Goal: Task Accomplishment & Management: Use online tool/utility

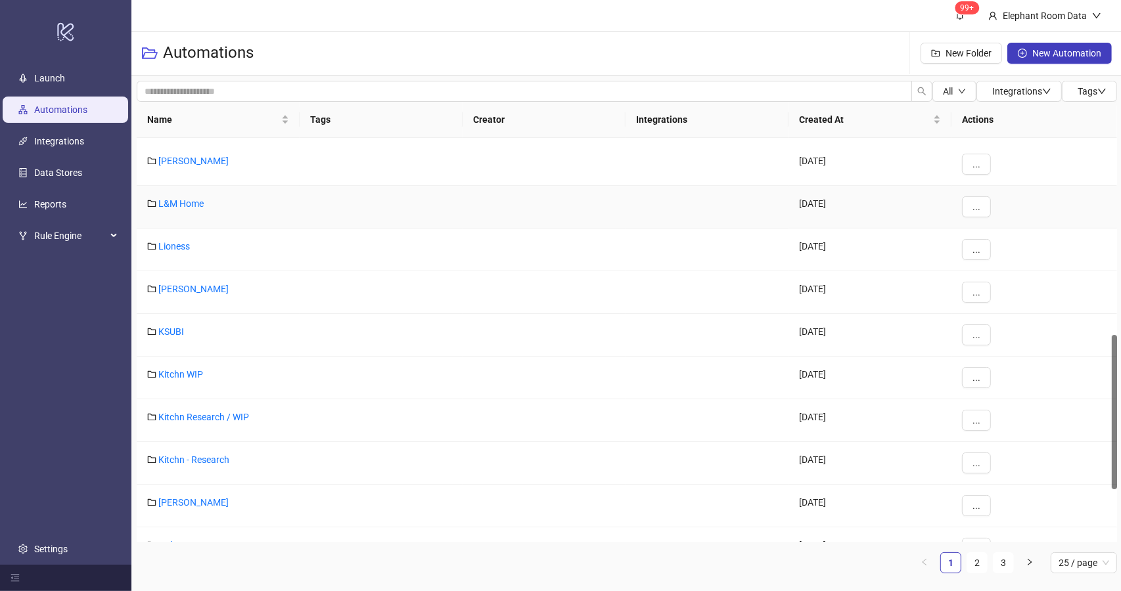
scroll to position [514, 0]
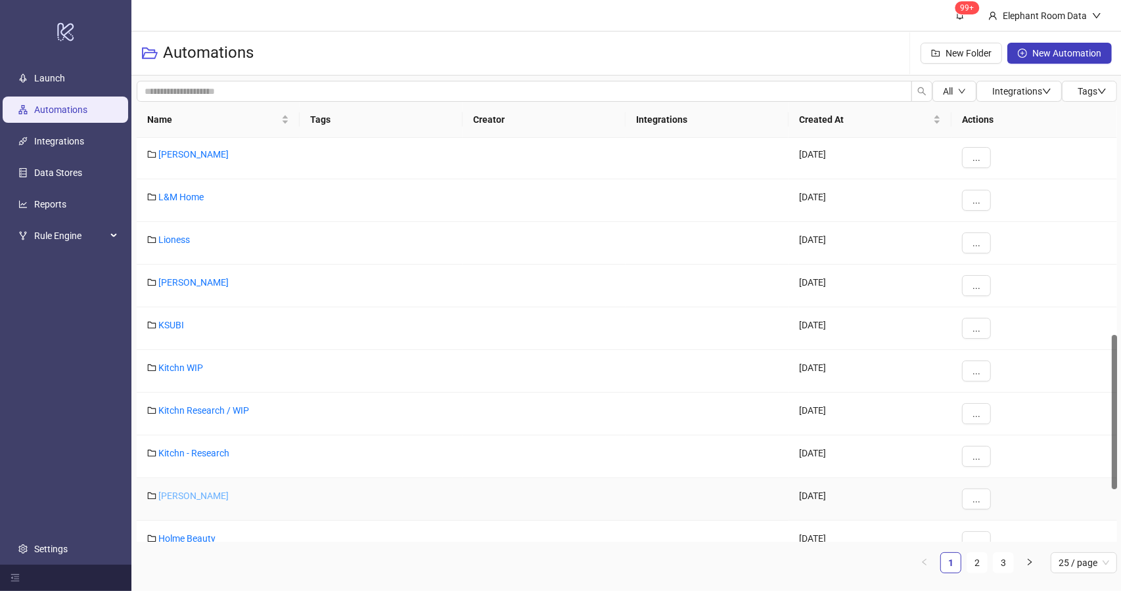
click at [185, 497] on link "[PERSON_NAME]" at bounding box center [193, 496] width 70 height 11
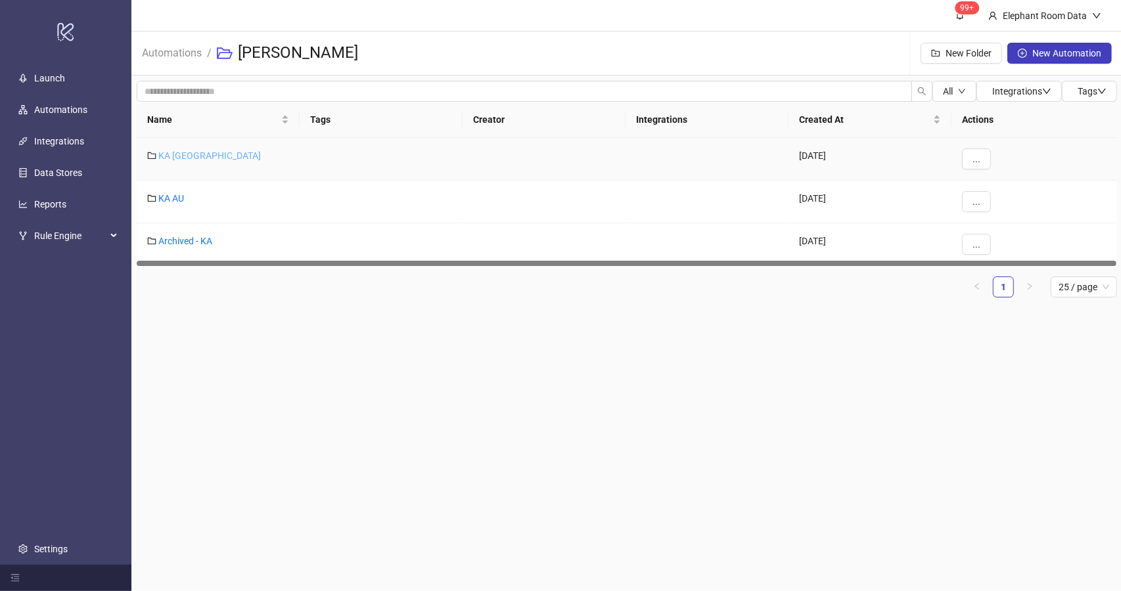
click at [177, 154] on link "KA [GEOGRAPHIC_DATA]" at bounding box center [209, 155] width 102 height 11
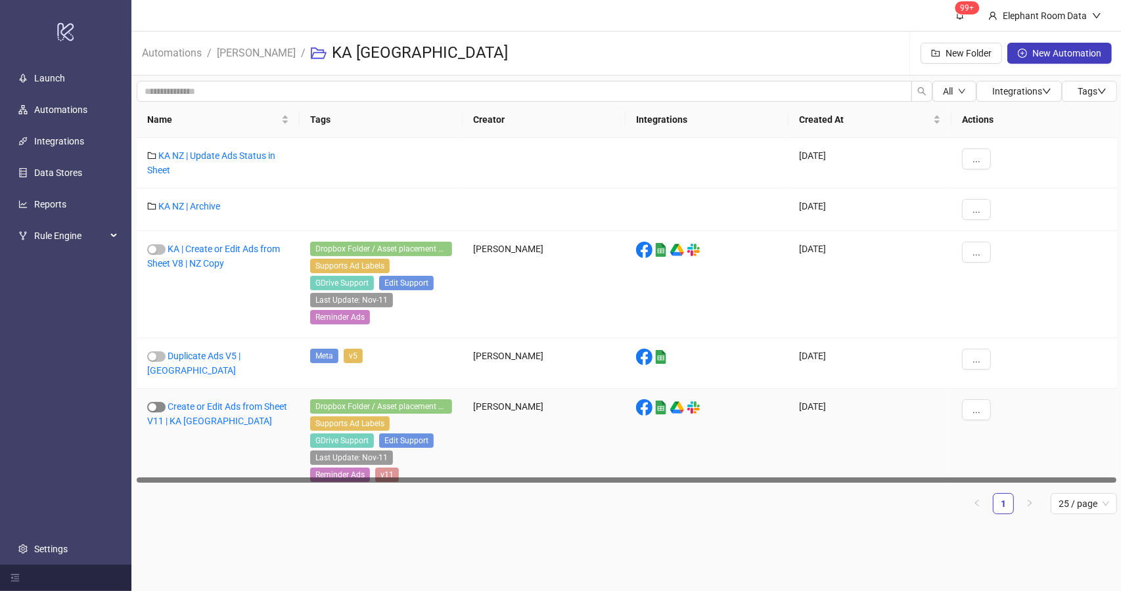
click at [160, 402] on span "button" at bounding box center [156, 407] width 18 height 11
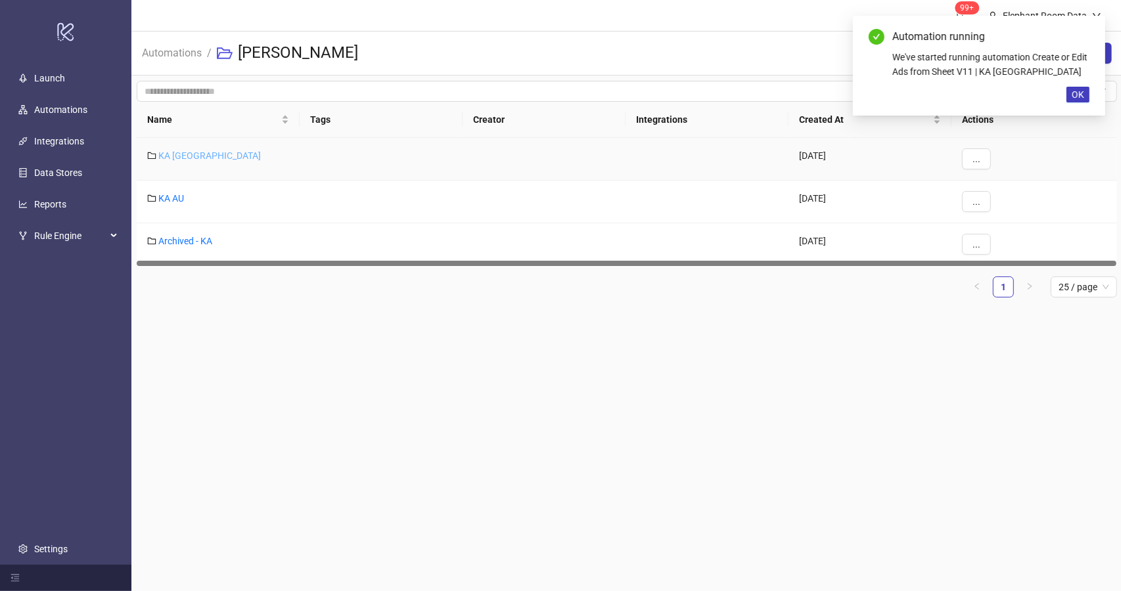
click at [166, 152] on link "KA [GEOGRAPHIC_DATA]" at bounding box center [209, 155] width 102 height 11
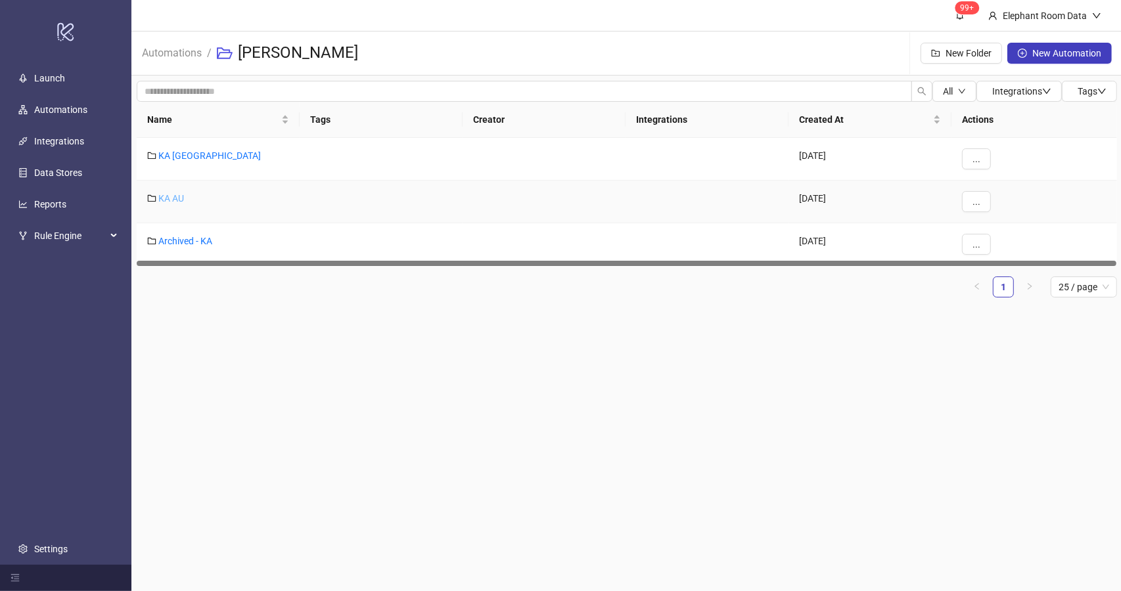
click at [181, 196] on link "KA AU" at bounding box center [171, 198] width 26 height 11
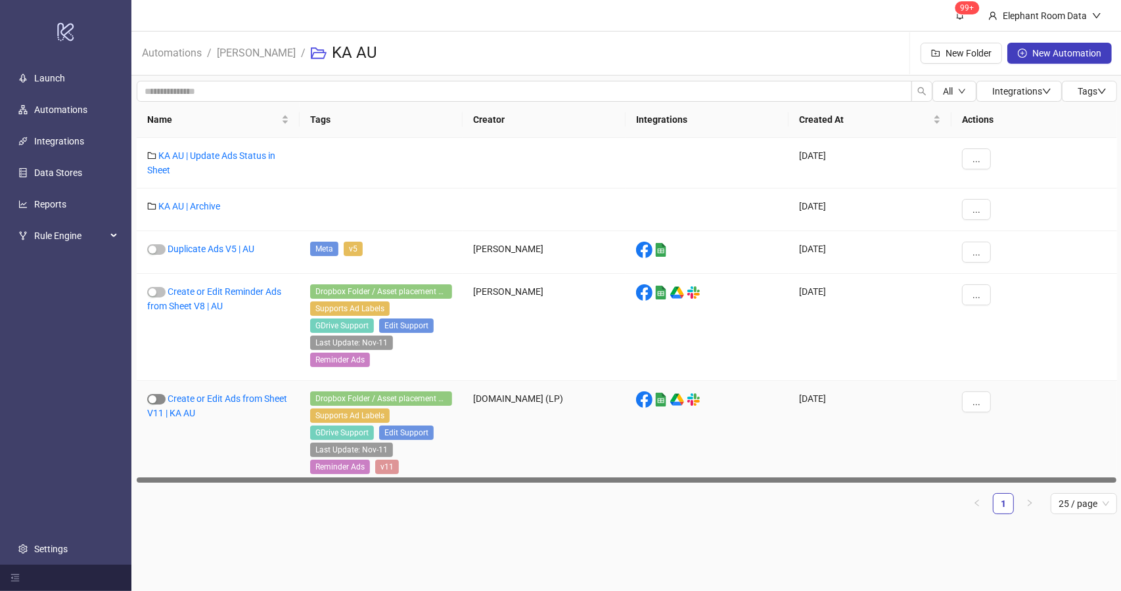
click at [157, 394] on span "button" at bounding box center [156, 399] width 18 height 11
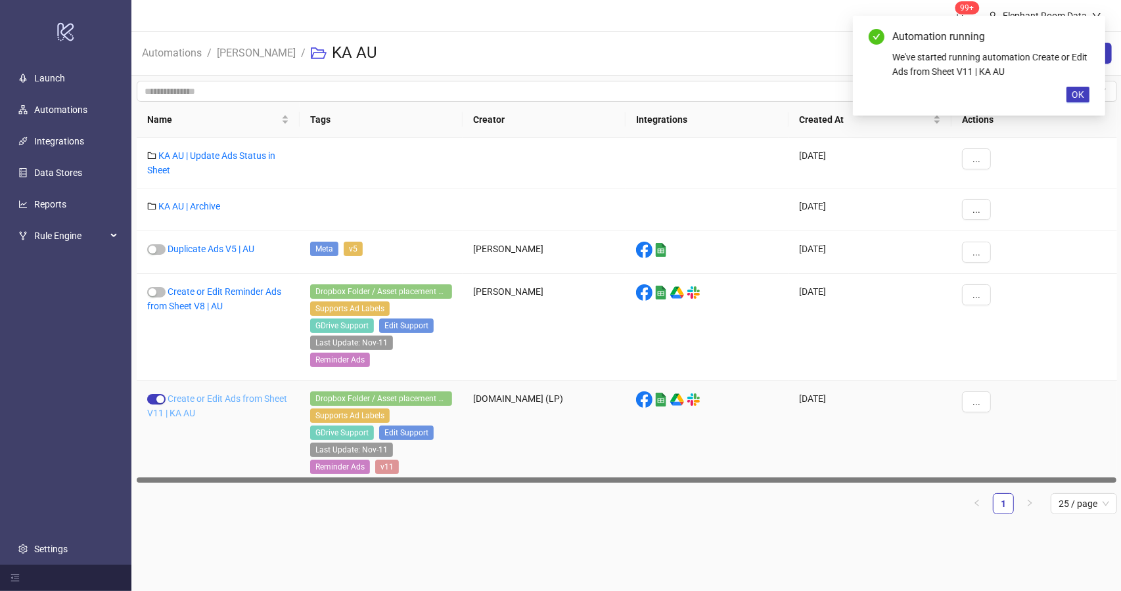
click at [269, 394] on link "Create or Edit Ads from Sheet V11 | KA AU" at bounding box center [217, 406] width 140 height 25
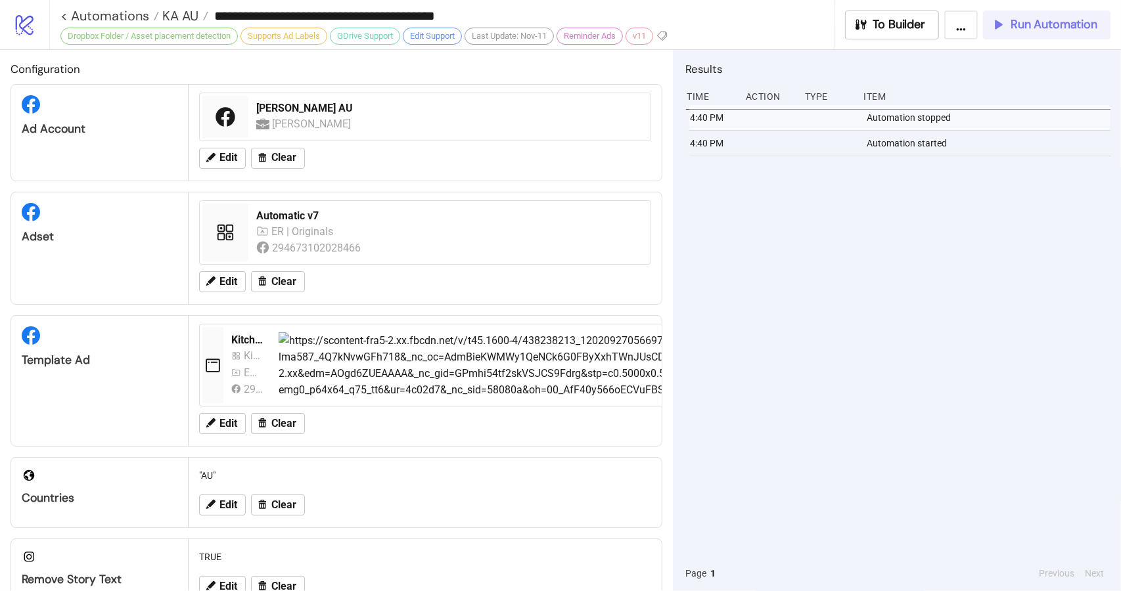
click at [1040, 28] on span "Run Automation" at bounding box center [1053, 24] width 87 height 15
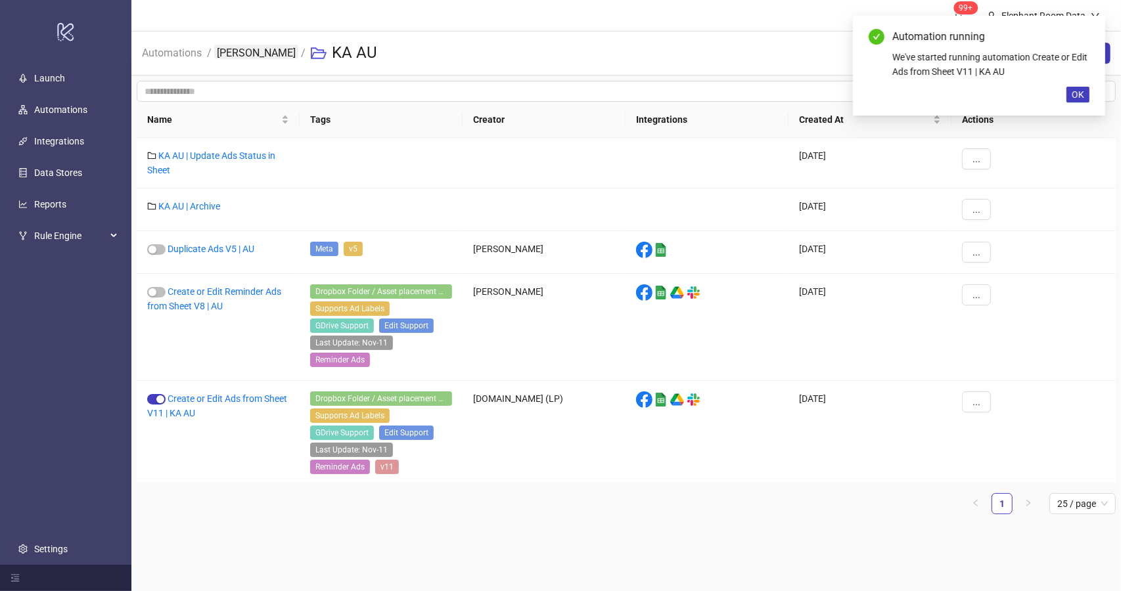
click at [244, 56] on link "[PERSON_NAME]" at bounding box center [256, 52] width 84 height 14
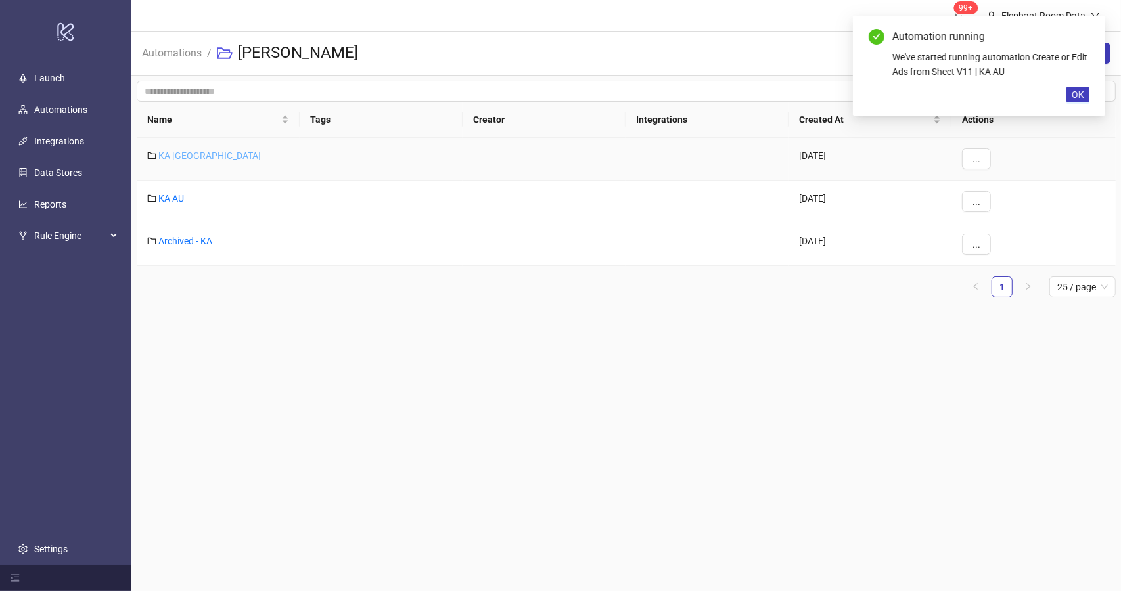
click at [175, 153] on link "KA [GEOGRAPHIC_DATA]" at bounding box center [209, 155] width 102 height 11
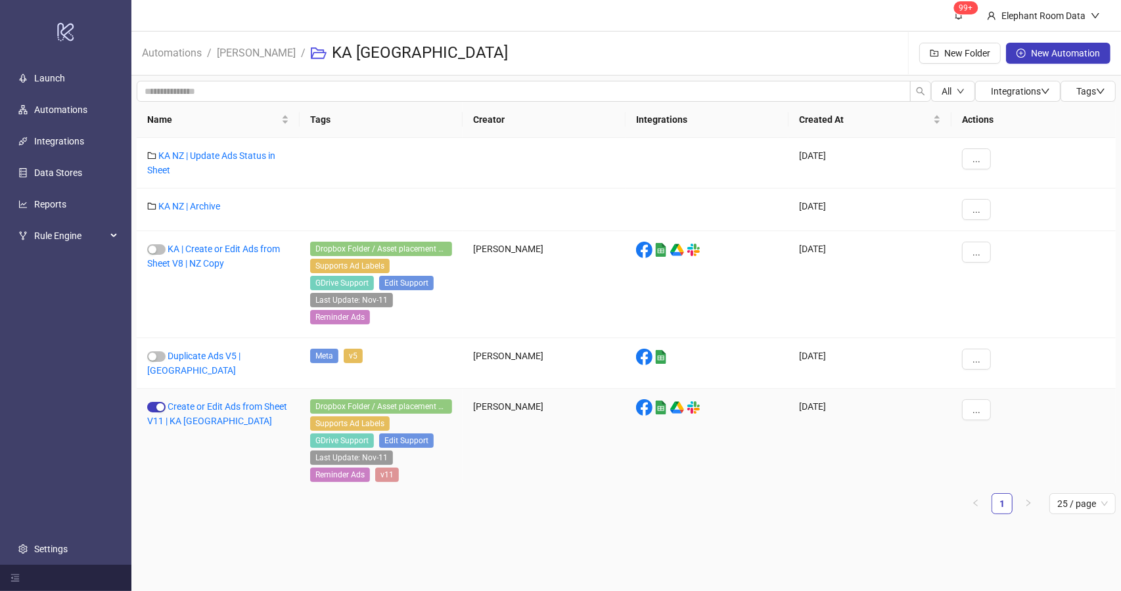
click at [196, 389] on div "Create or Edit Ads from Sheet V11 | KA [GEOGRAPHIC_DATA]" at bounding box center [218, 442] width 163 height 107
click at [213, 401] on div "Create or Edit Ads from Sheet V11 | KA [GEOGRAPHIC_DATA]" at bounding box center [218, 442] width 163 height 107
click at [186, 403] on div "Create or Edit Ads from Sheet V11 | KA [GEOGRAPHIC_DATA]" at bounding box center [218, 442] width 163 height 107
click at [196, 401] on div "Create or Edit Ads from Sheet V11 | KA [GEOGRAPHIC_DATA]" at bounding box center [218, 442] width 163 height 107
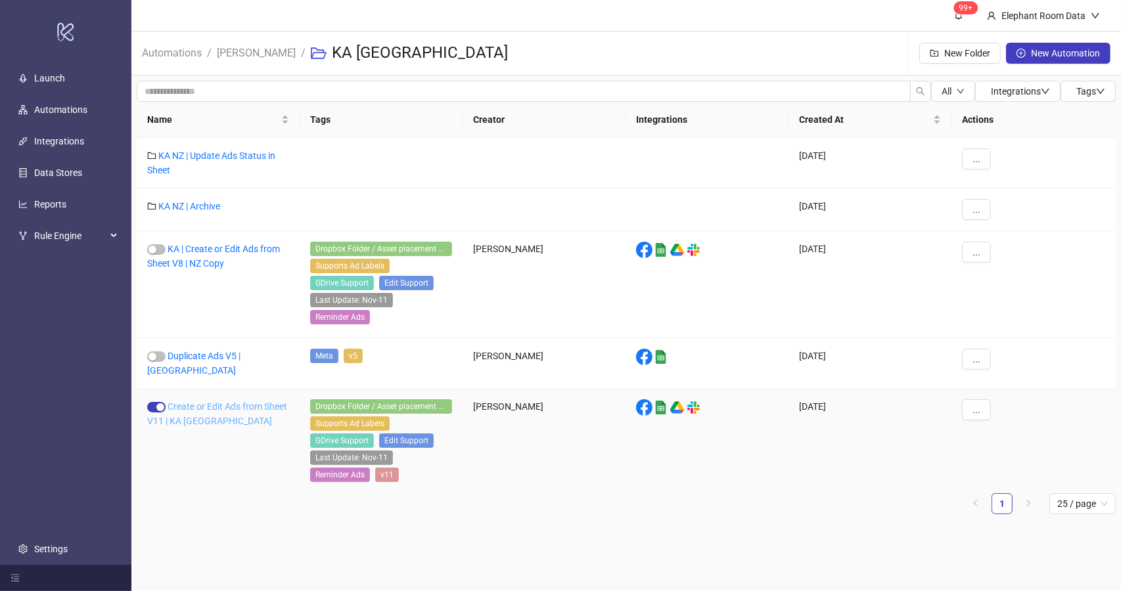
click at [184, 401] on link "Create or Edit Ads from Sheet V11 | KA [GEOGRAPHIC_DATA]" at bounding box center [217, 413] width 140 height 25
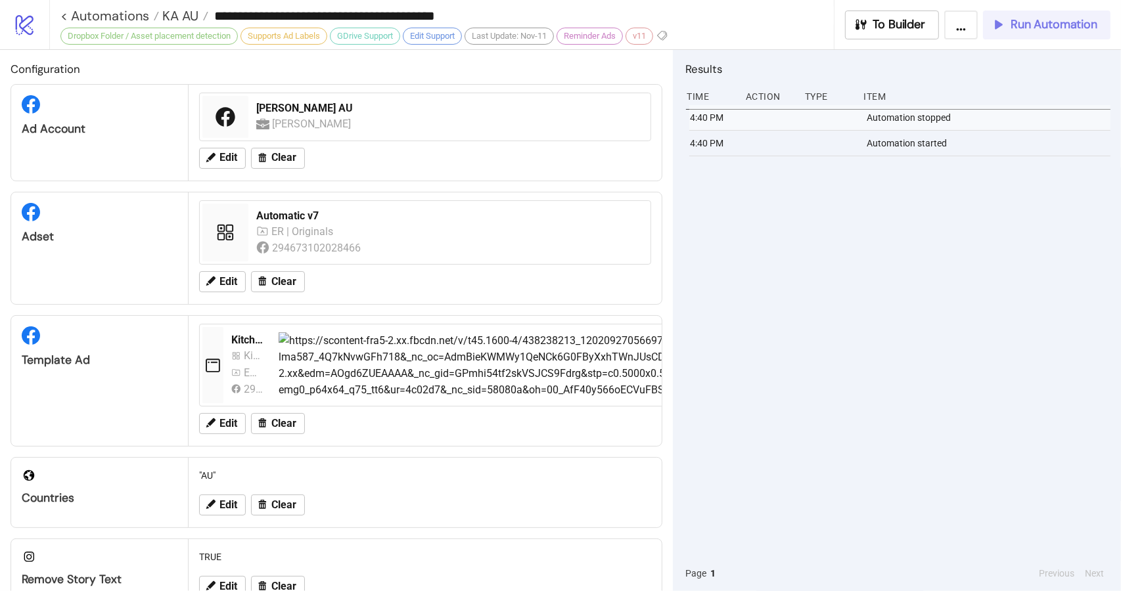
click at [1076, 37] on button "Run Automation" at bounding box center [1046, 25] width 127 height 29
type input "**********"
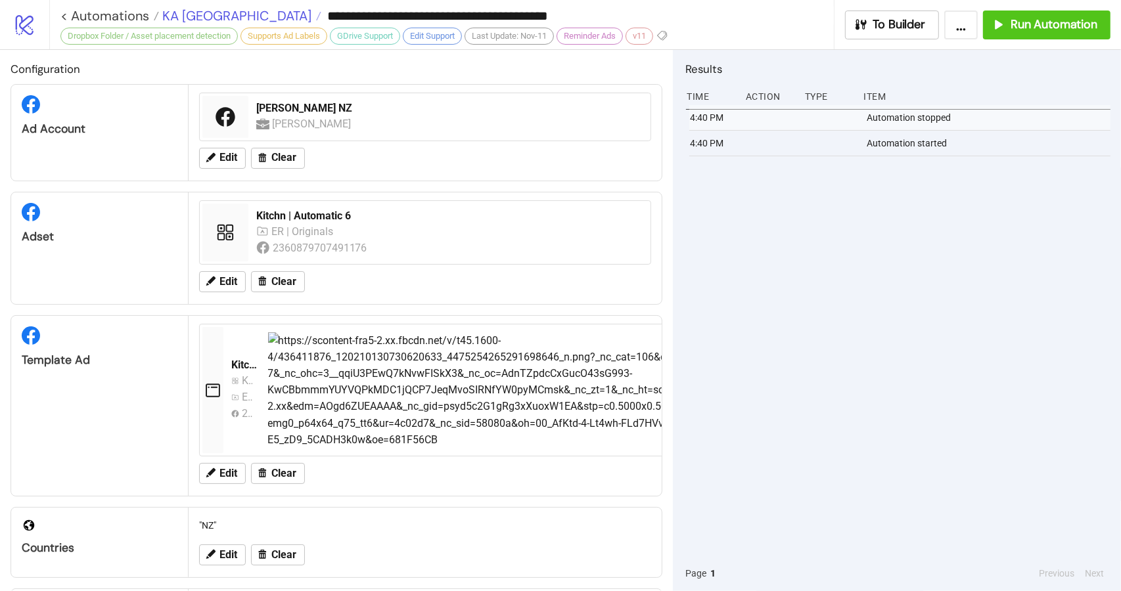
click at [186, 16] on span "KA [GEOGRAPHIC_DATA]" at bounding box center [235, 15] width 152 height 17
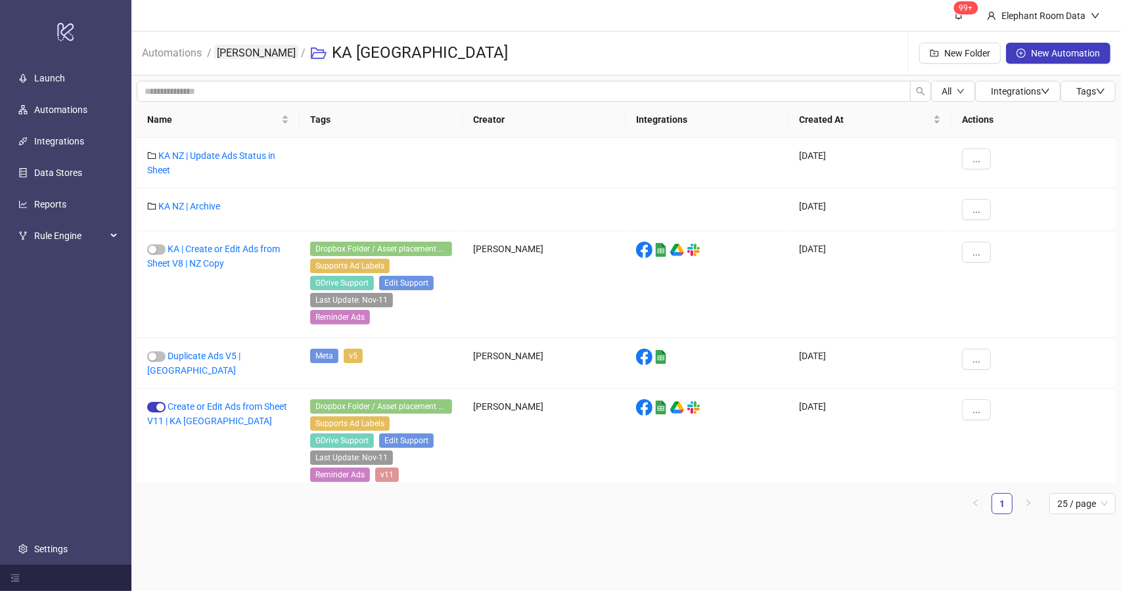
click at [233, 59] on link "[PERSON_NAME]" at bounding box center [256, 52] width 84 height 14
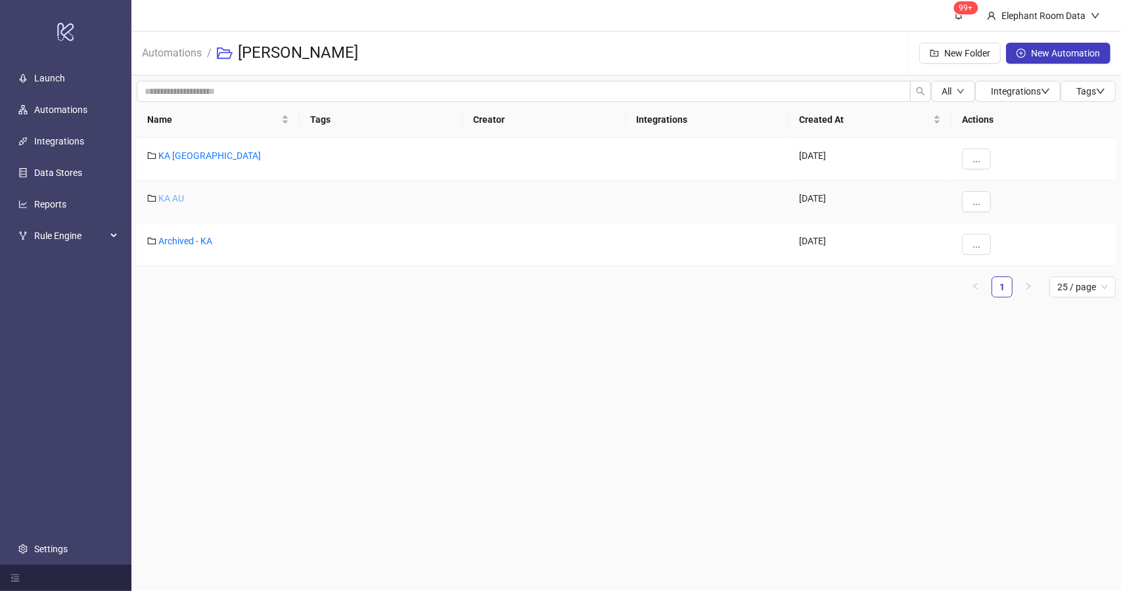
click at [169, 194] on link "KA AU" at bounding box center [171, 198] width 26 height 11
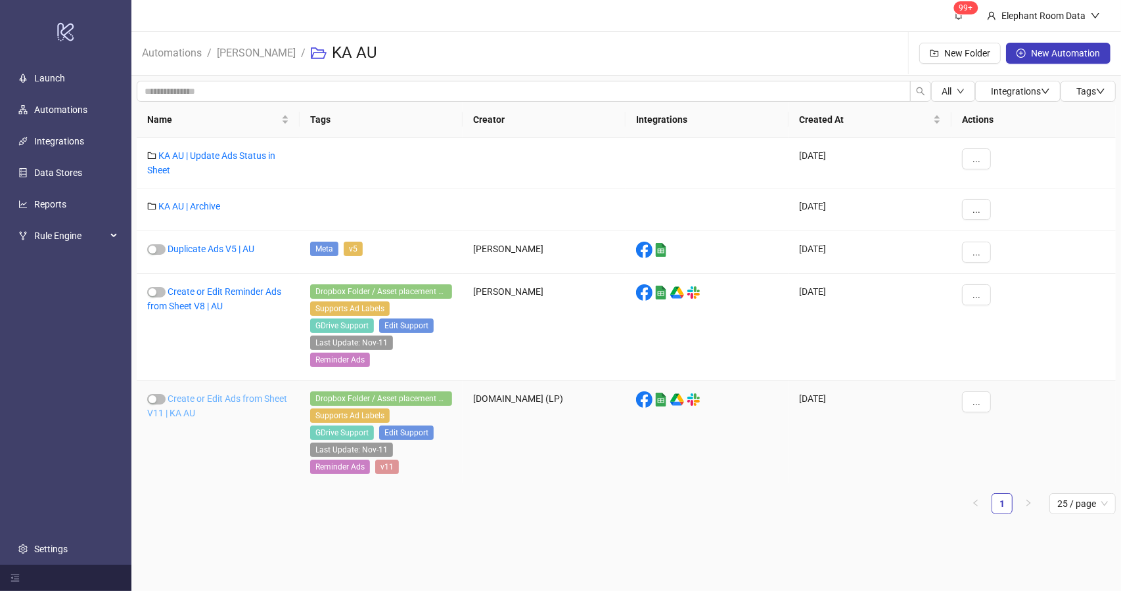
click at [203, 397] on link "Create or Edit Ads from Sheet V11 | KA AU" at bounding box center [217, 406] width 140 height 25
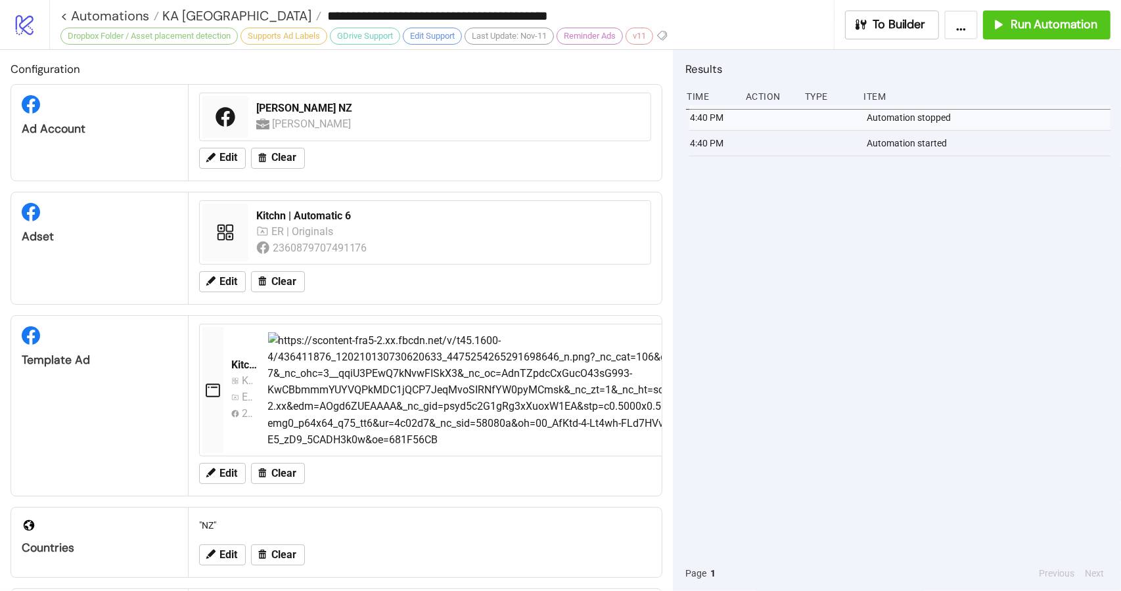
type input "**********"
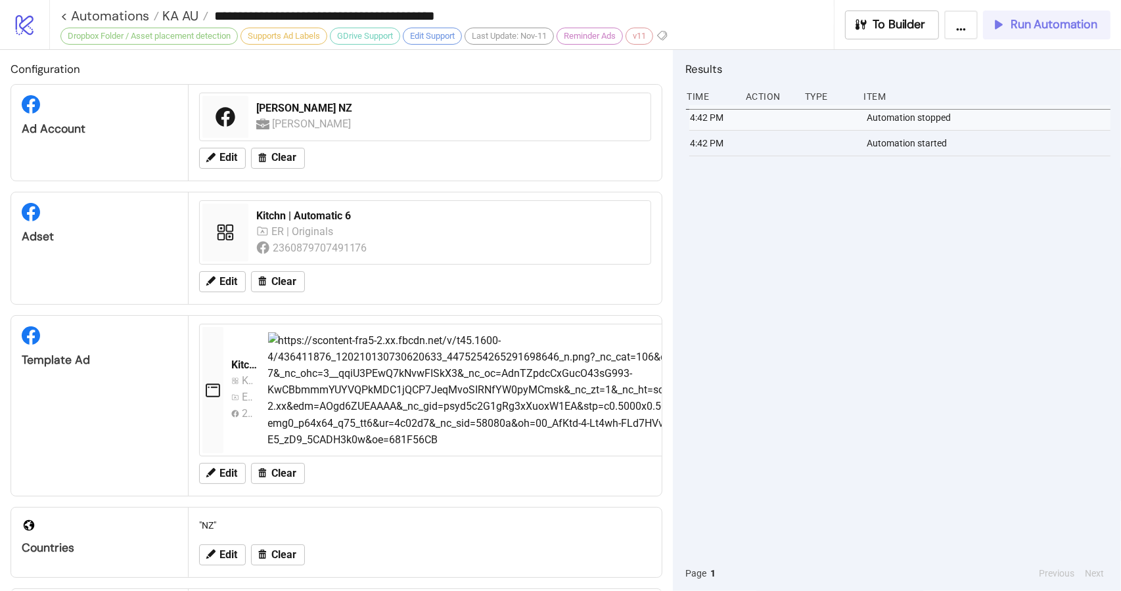
click at [1050, 29] on span "Run Automation" at bounding box center [1053, 24] width 87 height 15
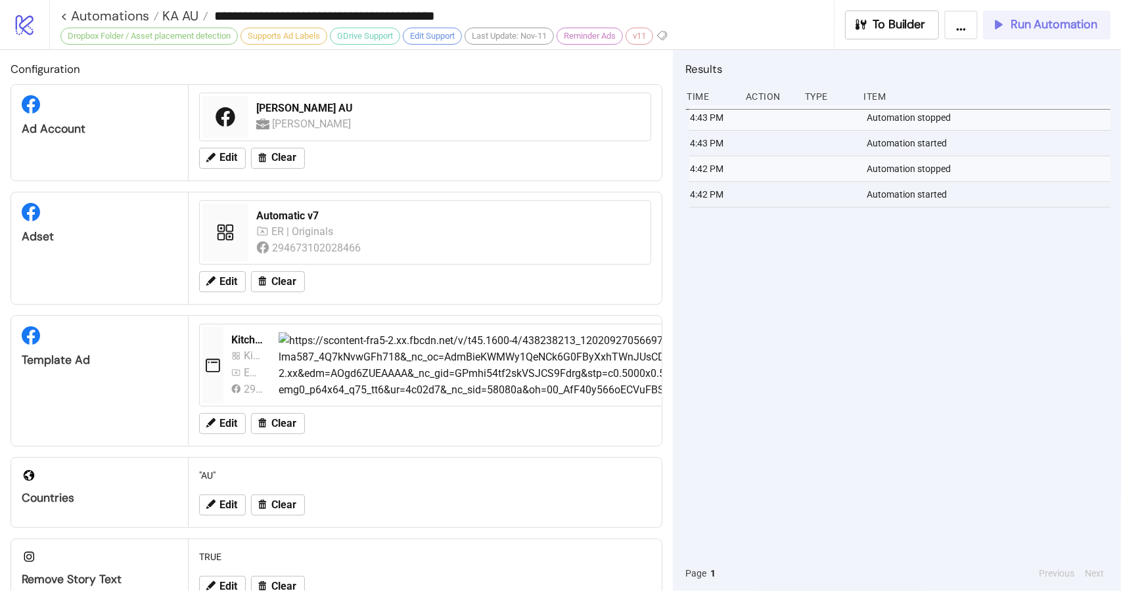
click at [1066, 27] on span "Run Automation" at bounding box center [1053, 24] width 87 height 15
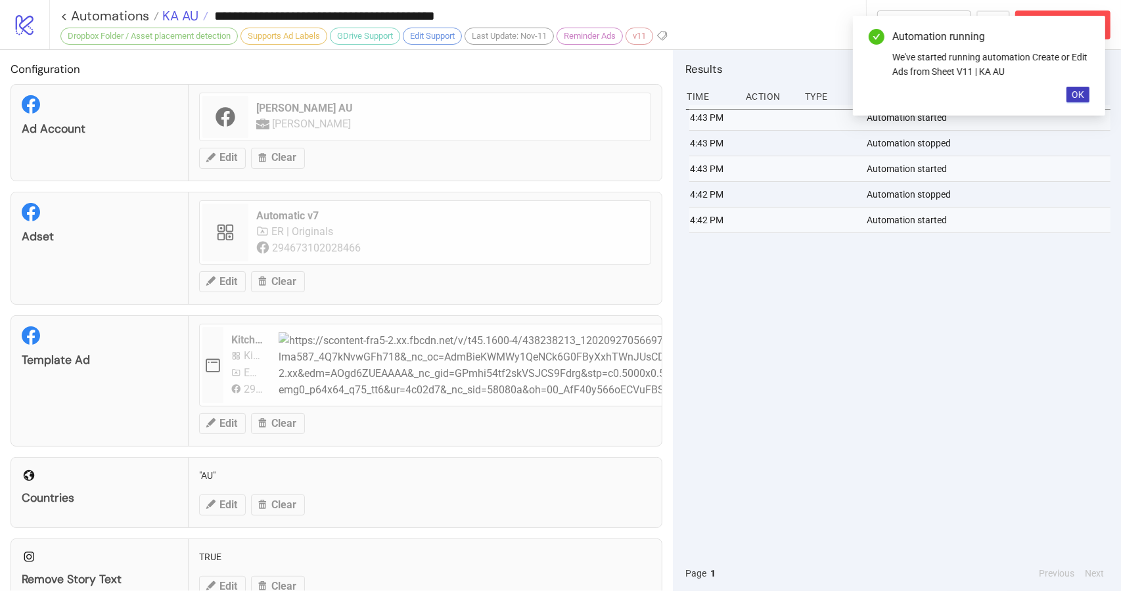
click at [182, 14] on span "KA AU" at bounding box center [178, 15] width 39 height 17
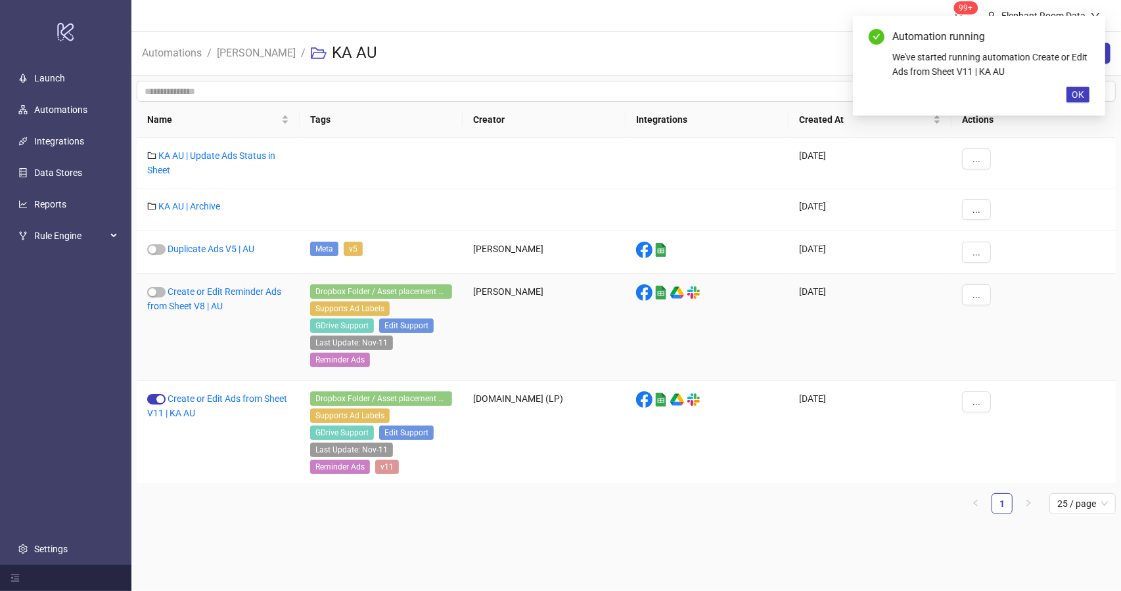
click at [225, 280] on div "Create or Edit Reminder Ads from Sheet V8 | AU" at bounding box center [218, 327] width 163 height 107
click at [240, 53] on link "[PERSON_NAME]" at bounding box center [256, 52] width 84 height 14
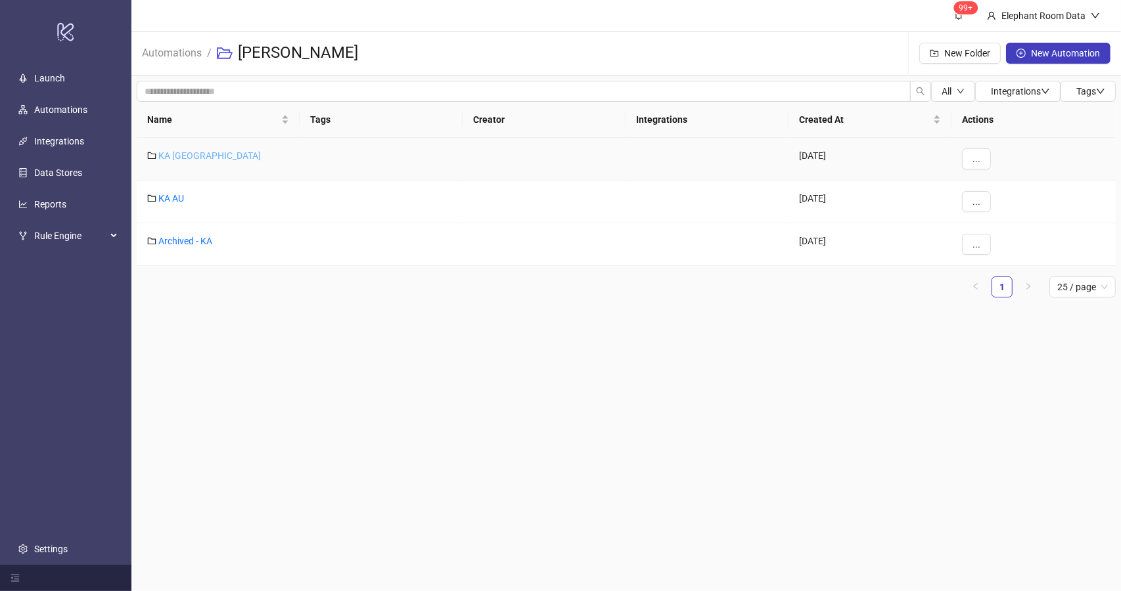
click at [173, 155] on link "KA [GEOGRAPHIC_DATA]" at bounding box center [209, 155] width 102 height 11
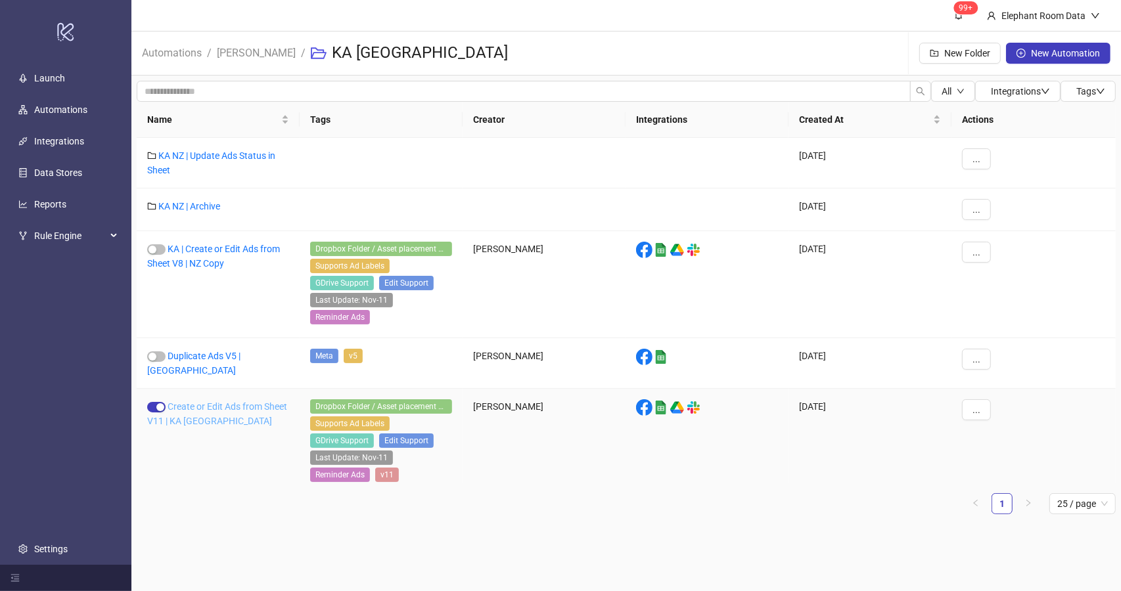
click at [229, 401] on link "Create or Edit Ads from Sheet V11 | KA [GEOGRAPHIC_DATA]" at bounding box center [217, 413] width 140 height 25
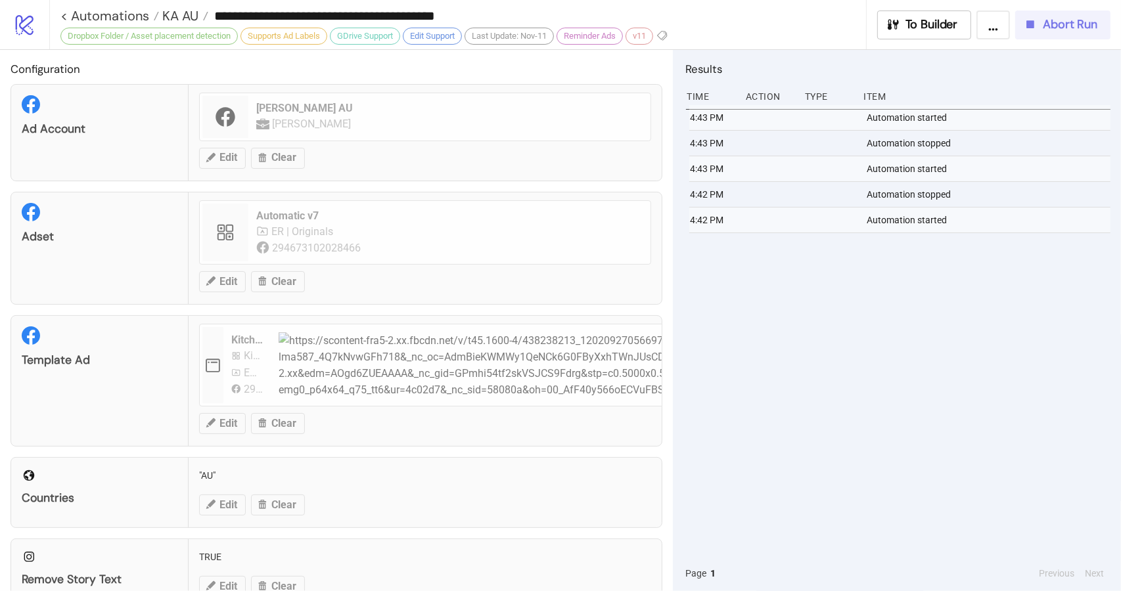
type input "**********"
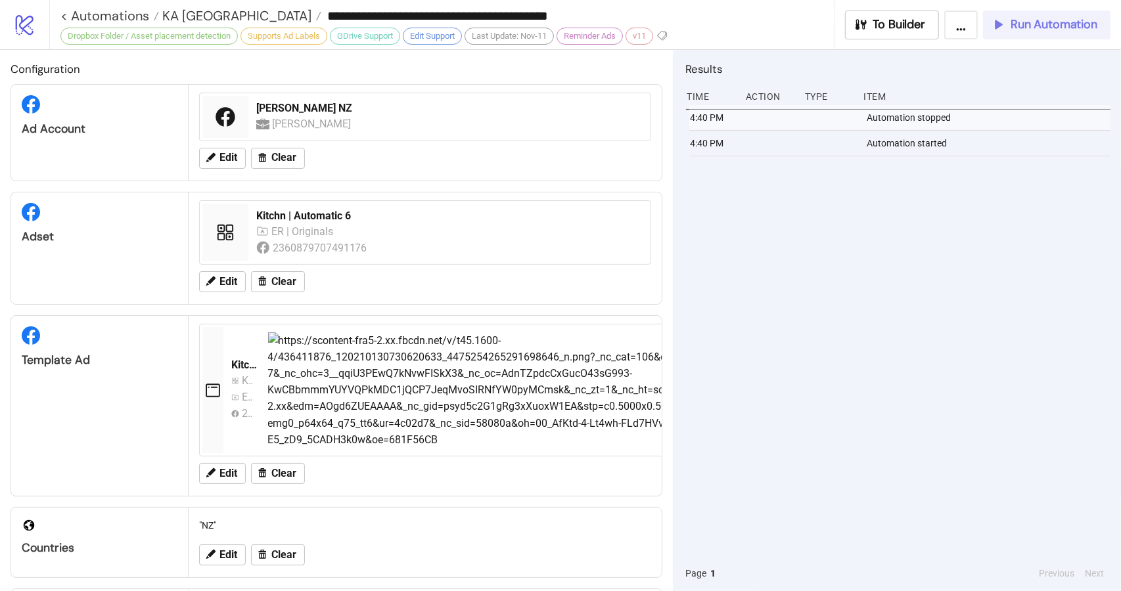
click at [1046, 27] on span "Run Automation" at bounding box center [1053, 24] width 87 height 15
click at [188, 14] on span "KA [GEOGRAPHIC_DATA]" at bounding box center [235, 15] width 152 height 17
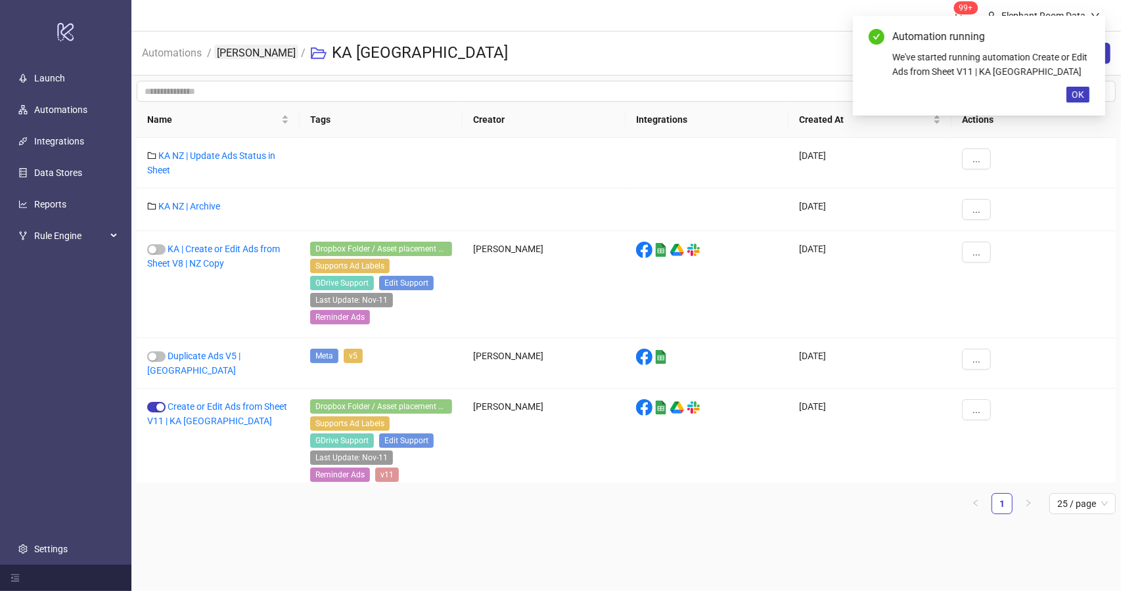
click at [255, 55] on link "[PERSON_NAME]" at bounding box center [256, 52] width 84 height 14
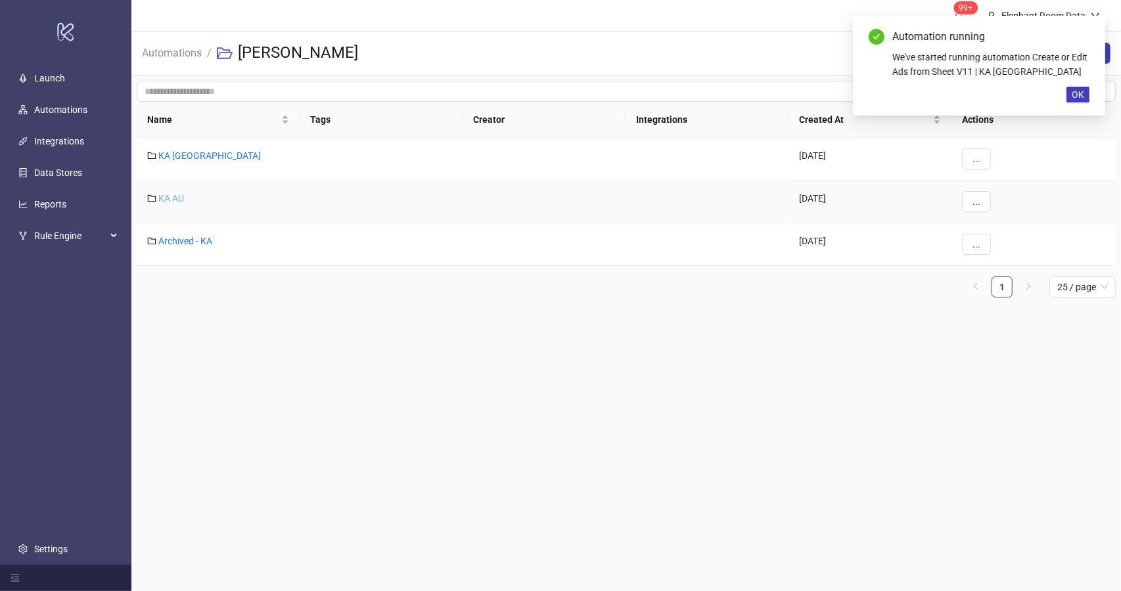
click at [177, 193] on link "KA AU" at bounding box center [171, 198] width 26 height 11
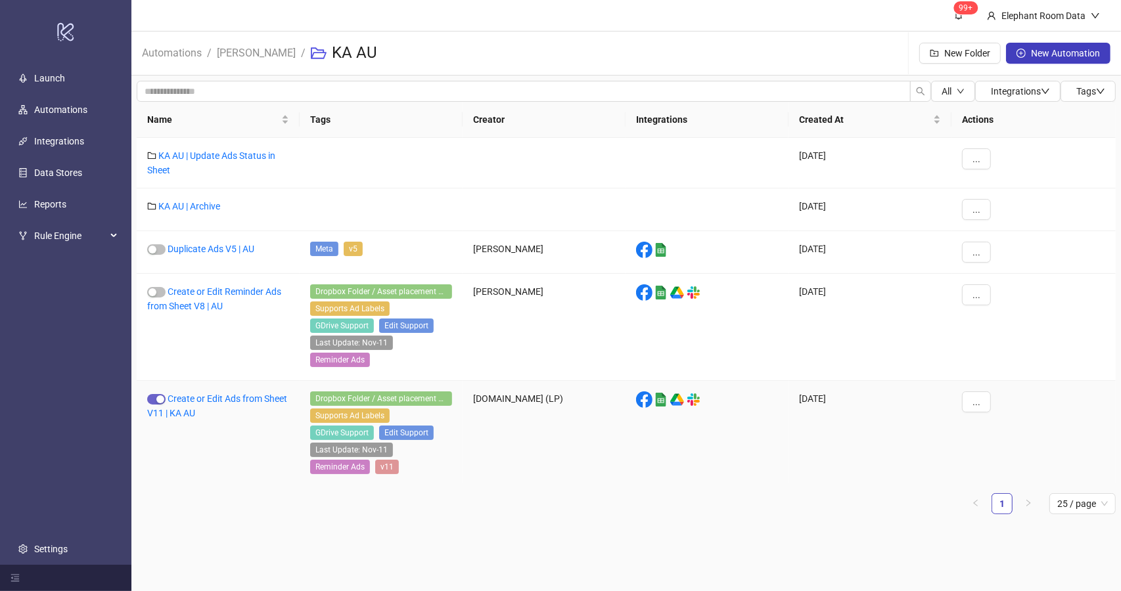
click at [156, 394] on span "button" at bounding box center [156, 399] width 18 height 11
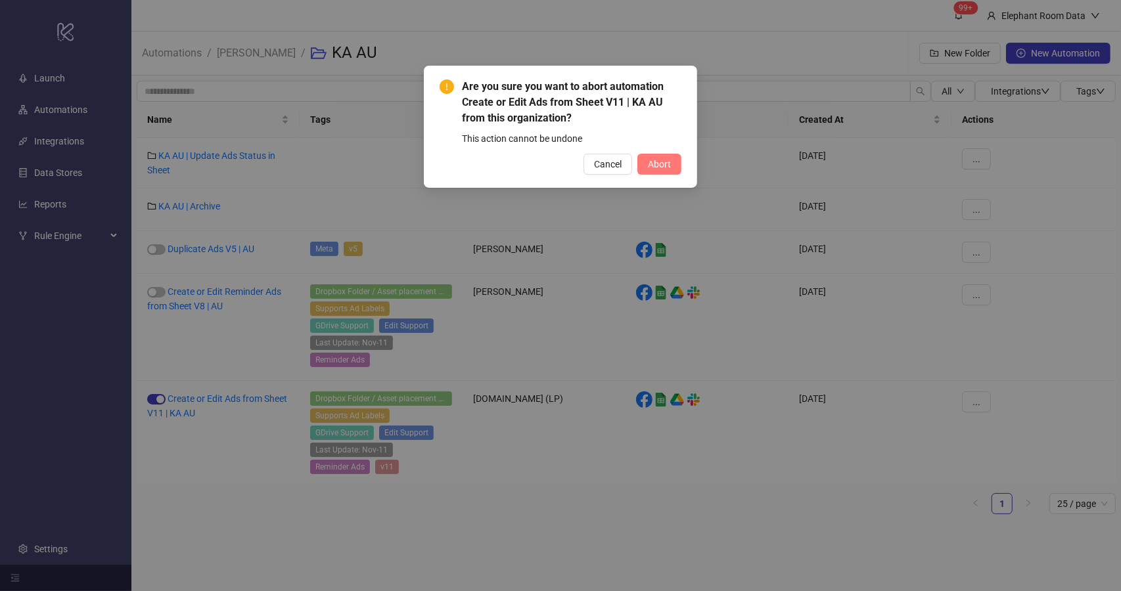
click at [654, 170] on button "Abort" at bounding box center [659, 164] width 44 height 21
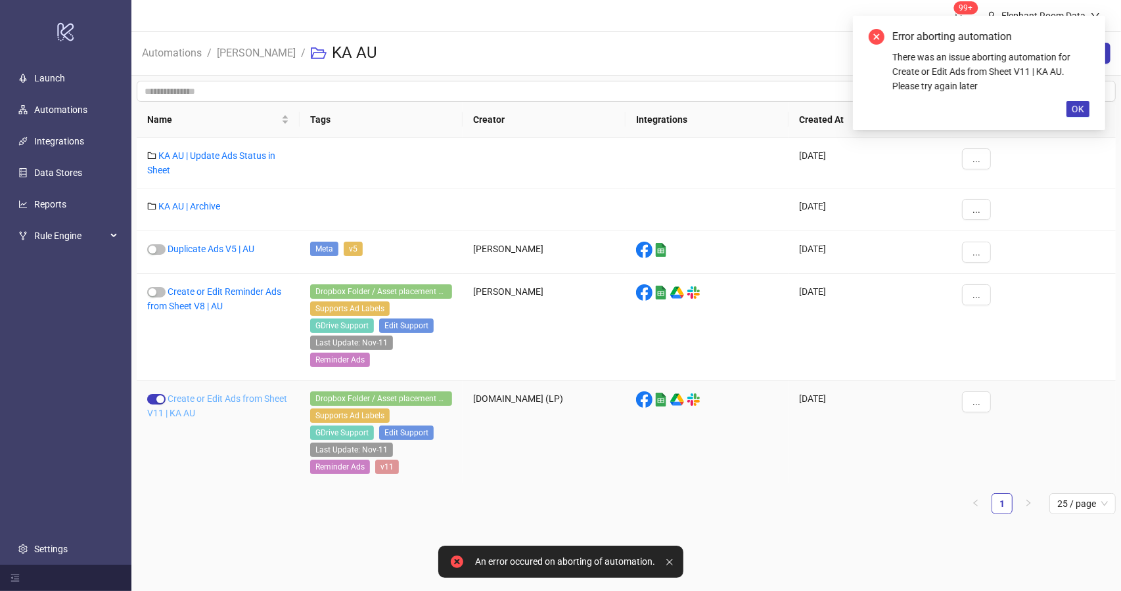
click at [191, 394] on link "Create or Edit Ads from Sheet V11 | KA AU" at bounding box center [217, 406] width 140 height 25
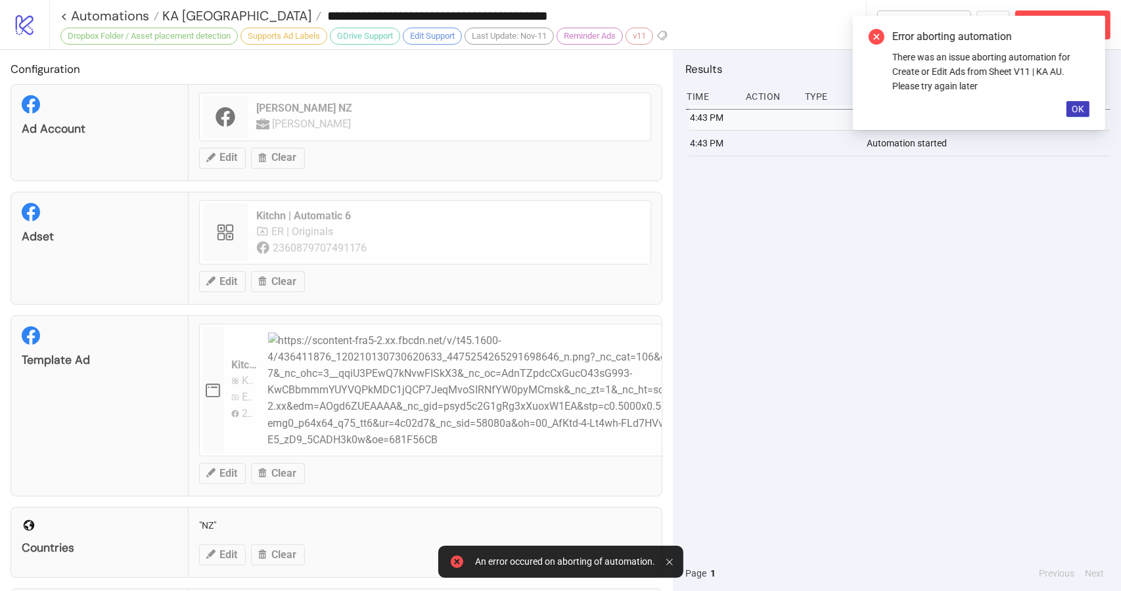
type input "**********"
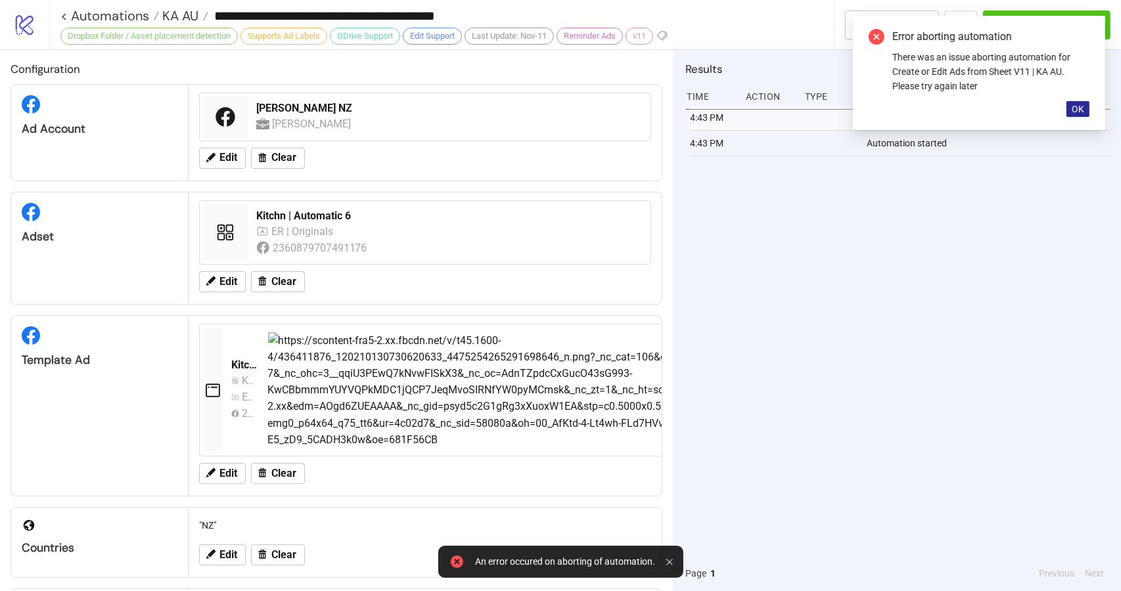
click at [1068, 102] on button "OK" at bounding box center [1077, 109] width 23 height 16
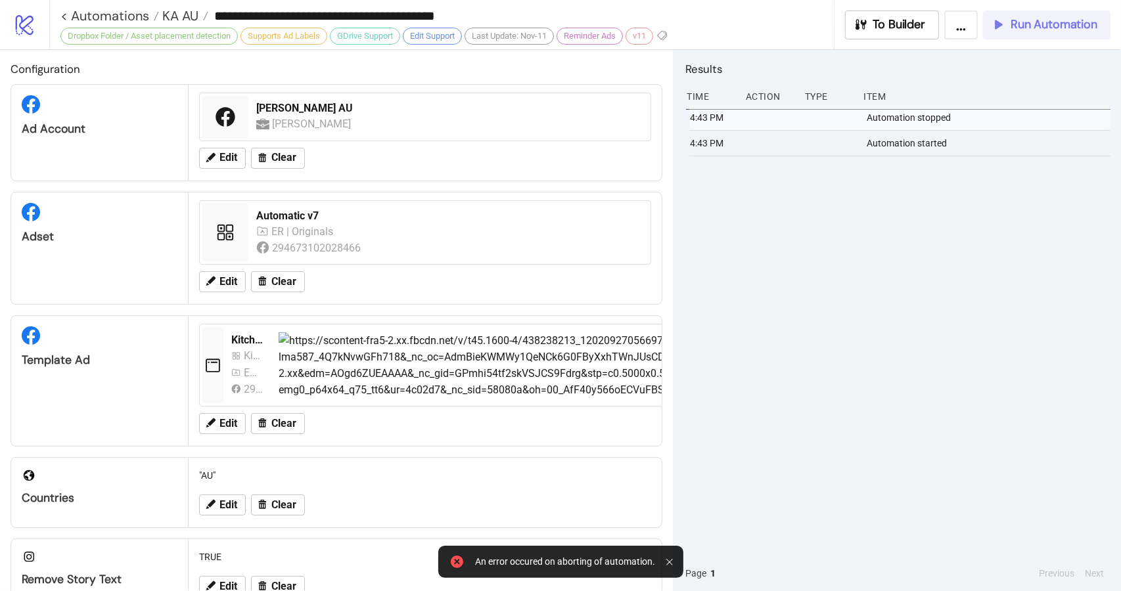
click at [1035, 22] on span "Run Automation" at bounding box center [1053, 24] width 87 height 15
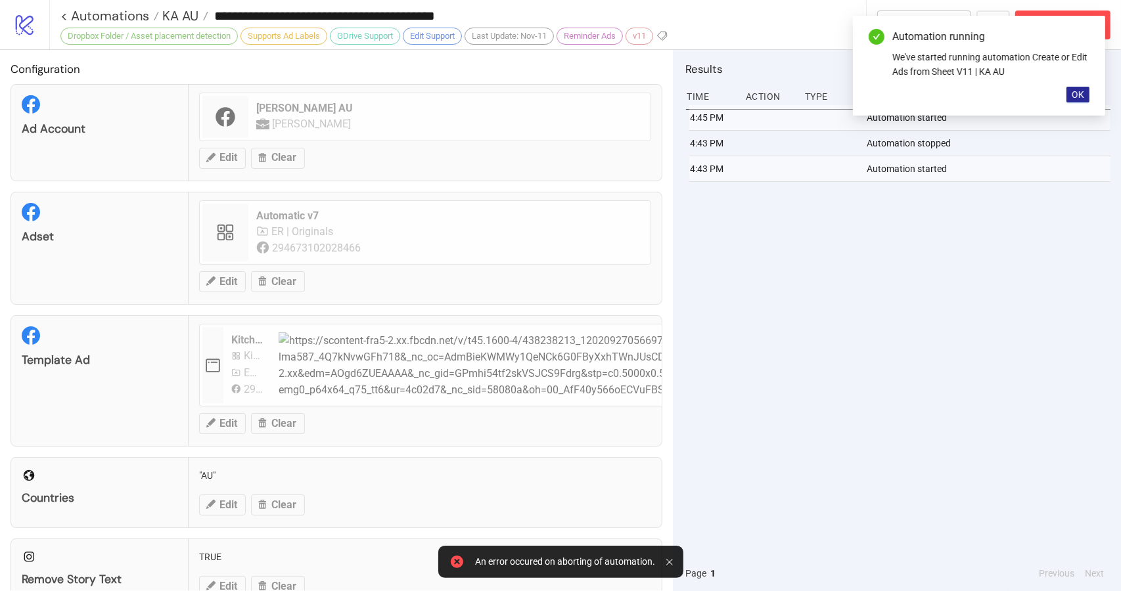
click at [1079, 101] on button "OK" at bounding box center [1077, 95] width 23 height 16
